Goal: Task Accomplishment & Management: Manage account settings

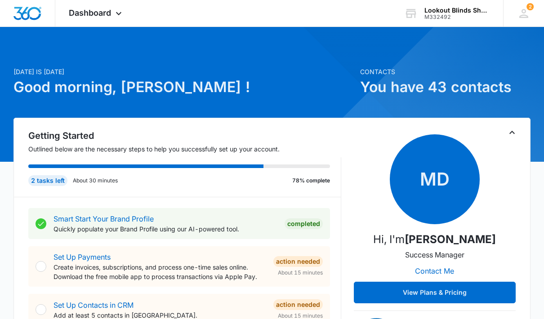
click at [120, 13] on icon at bounding box center [118, 13] width 11 height 11
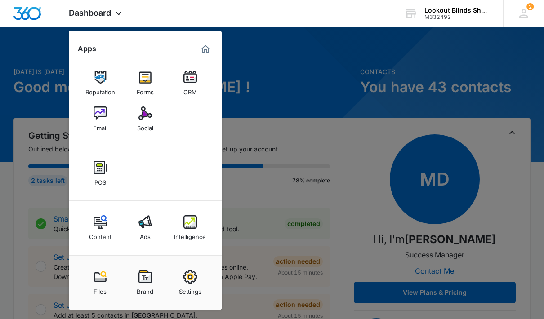
click at [193, 226] on img at bounding box center [189, 221] width 13 height 13
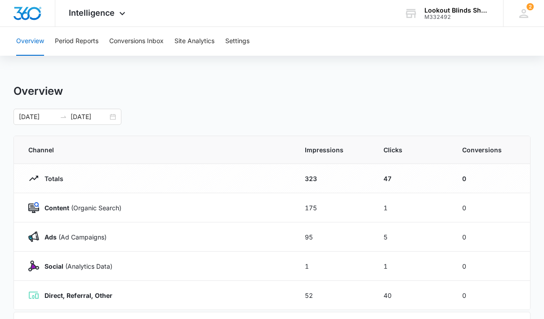
click at [149, 51] on button "Conversions Inbox" at bounding box center [136, 41] width 54 height 29
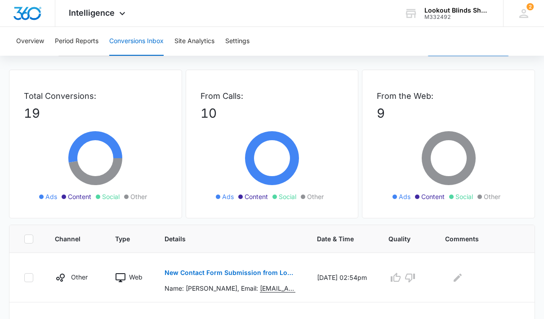
scroll to position [31, 0]
click at [294, 277] on button "New Contact Form Submission from Lookout Blinds" at bounding box center [229, 273] width 131 height 22
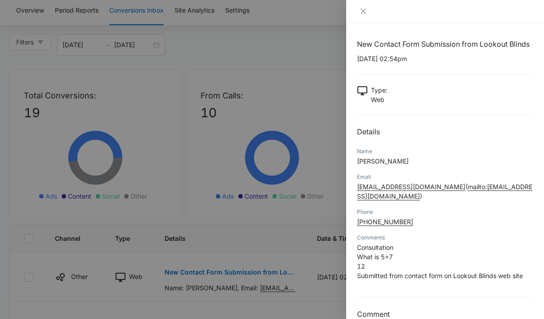
click at [287, 275] on div at bounding box center [272, 159] width 544 height 319
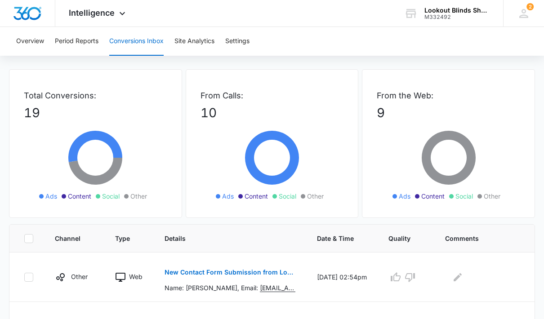
click at [306, 279] on td "[DATE] 02:54pm" at bounding box center [341, 277] width 71 height 49
click at [332, 285] on td "[DATE] 02:54pm" at bounding box center [341, 277] width 71 height 49
click at [271, 297] on td "New Contact Form Submission from Lookout Blinds Name: [PERSON_NAME], Email: [EM…" at bounding box center [230, 277] width 152 height 49
click at [275, 278] on button "New Contact Form Submission from Lookout Blinds" at bounding box center [229, 273] width 131 height 22
